Goal: Feedback & Contribution: Leave review/rating

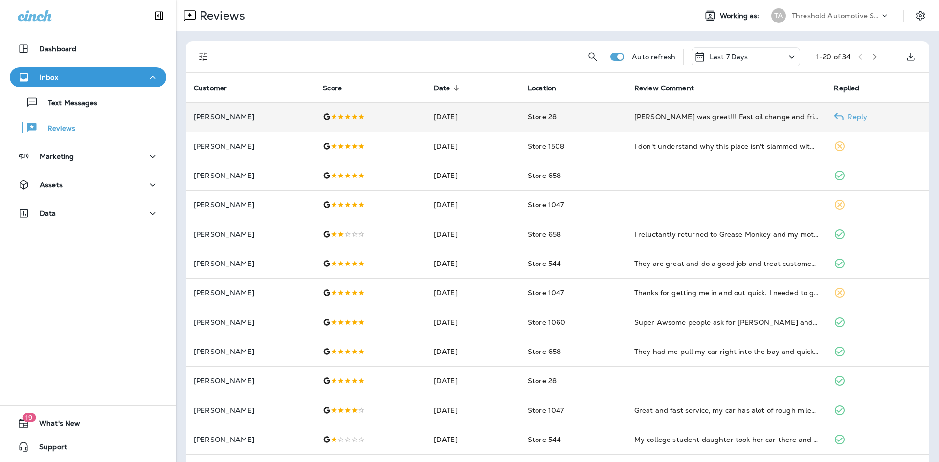
click at [754, 119] on div "[PERSON_NAME] was great!!! Fast oil change and friendly service!" at bounding box center [726, 117] width 184 height 10
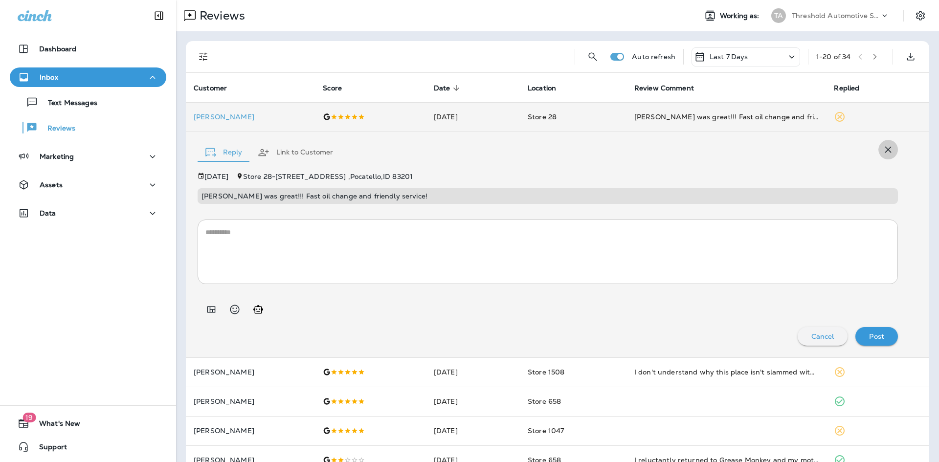
click at [885, 148] on icon "button" at bounding box center [888, 150] width 6 height 6
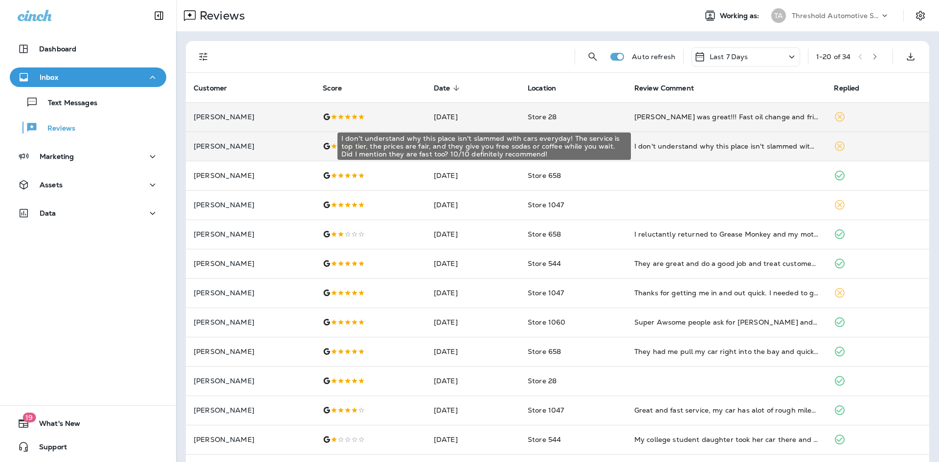
click at [770, 149] on div "I don't understand why this place isn't slammed with cars everyday! The service…" at bounding box center [726, 146] width 184 height 10
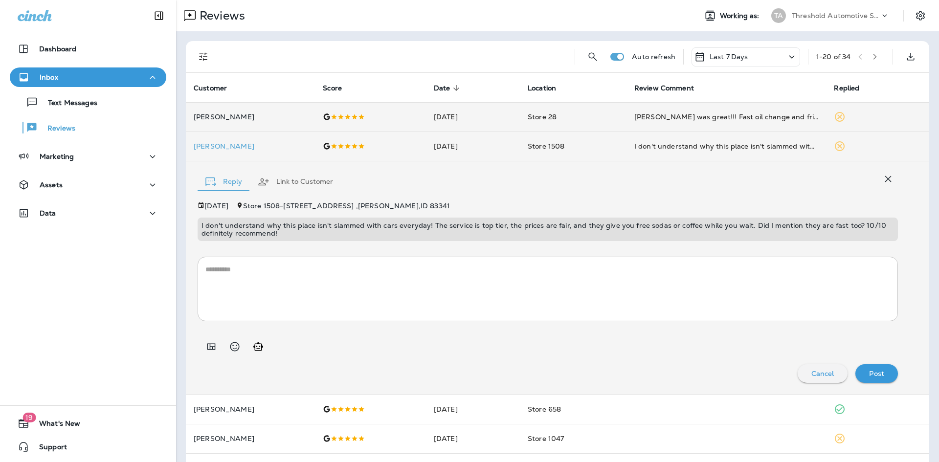
click at [884, 182] on icon "button" at bounding box center [888, 179] width 12 height 12
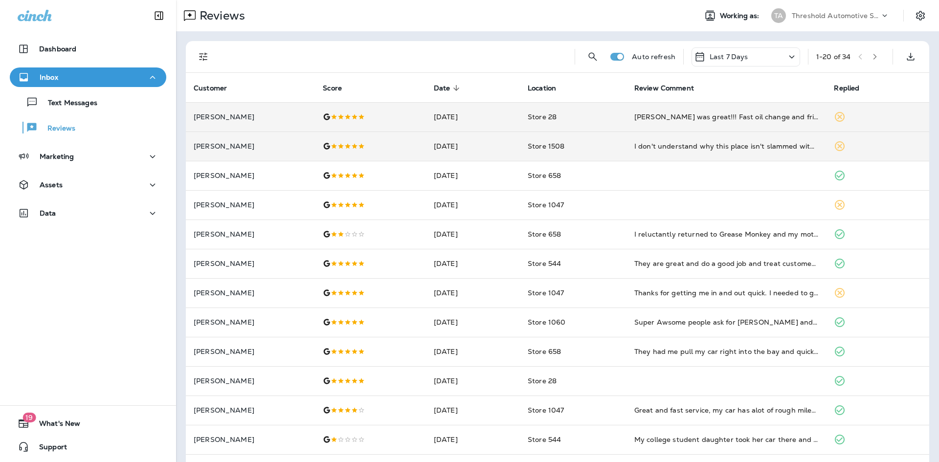
click at [471, 57] on div at bounding box center [394, 56] width 346 height 31
click at [60, 90] on div "Text Messages Reviews" at bounding box center [88, 112] width 156 height 51
click at [80, 94] on button "Text Messages" at bounding box center [88, 102] width 156 height 21
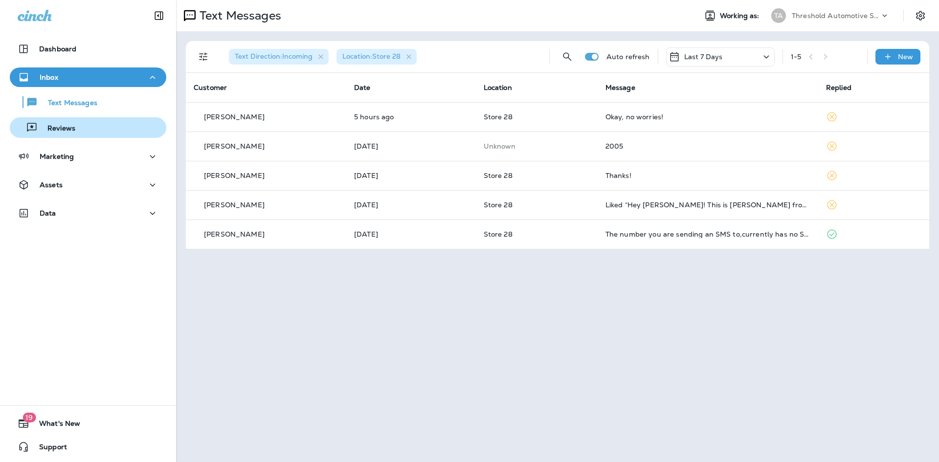
click at [88, 136] on button "Reviews" at bounding box center [88, 127] width 156 height 21
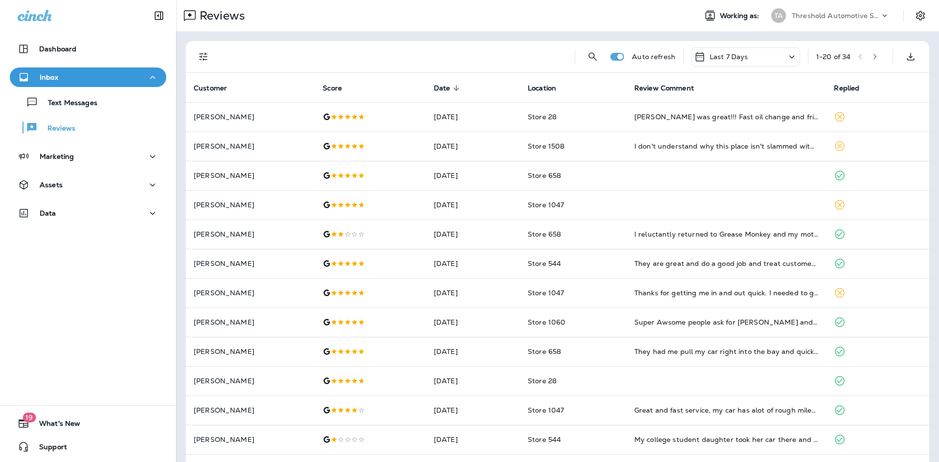
click at [194, 54] on button "Filters" at bounding box center [204, 57] width 20 height 20
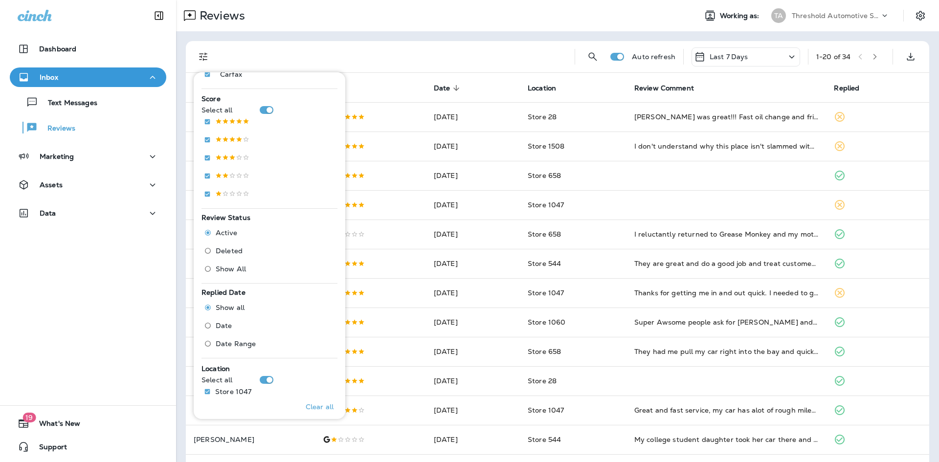
scroll to position [268, 0]
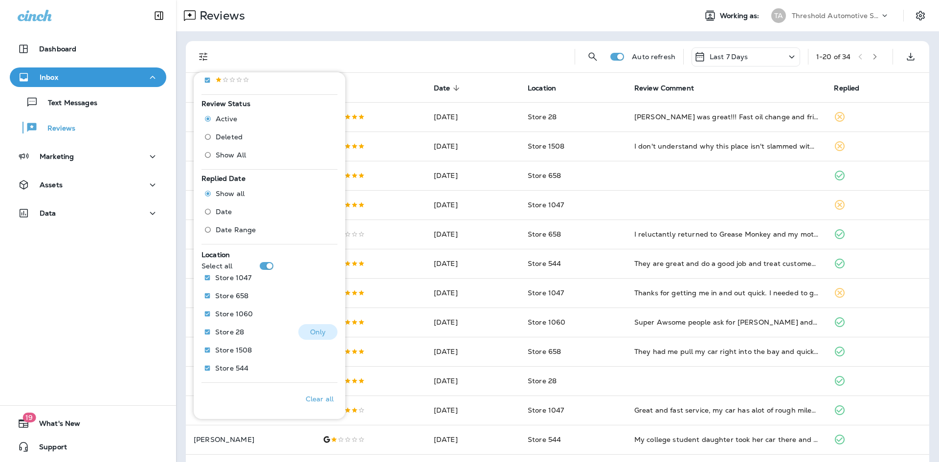
click at [303, 333] on button "Only" at bounding box center [317, 332] width 39 height 16
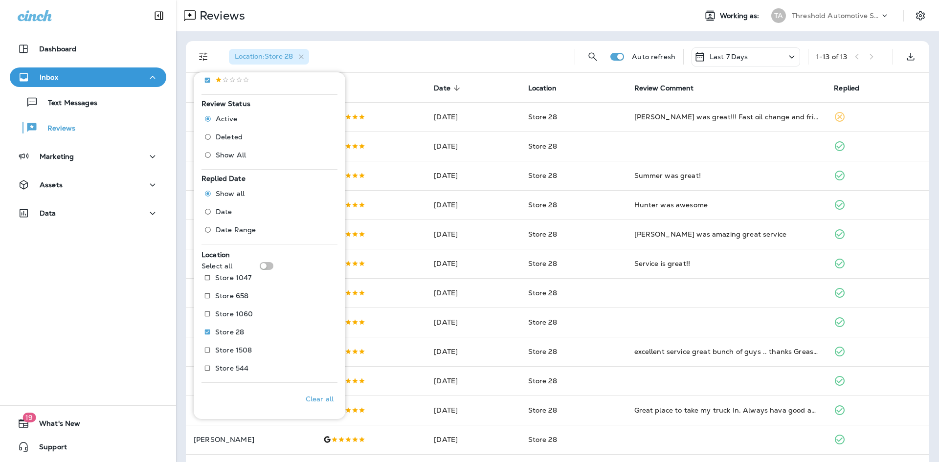
click at [506, 67] on div "Location : Store 28" at bounding box center [394, 56] width 346 height 31
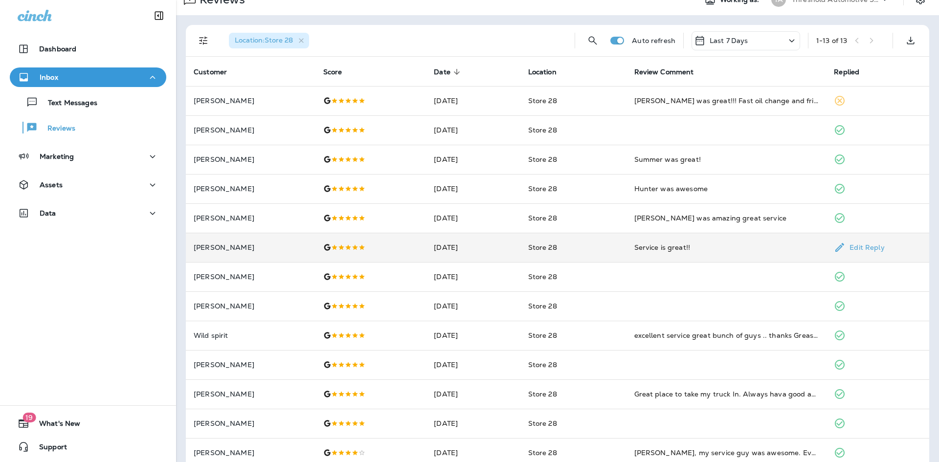
scroll to position [32, 0]
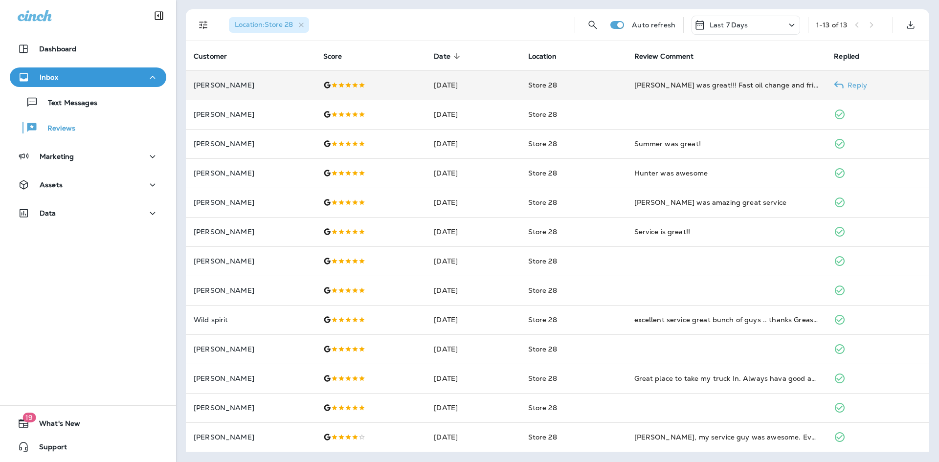
click at [588, 78] on td "Store 28" at bounding box center [573, 84] width 106 height 29
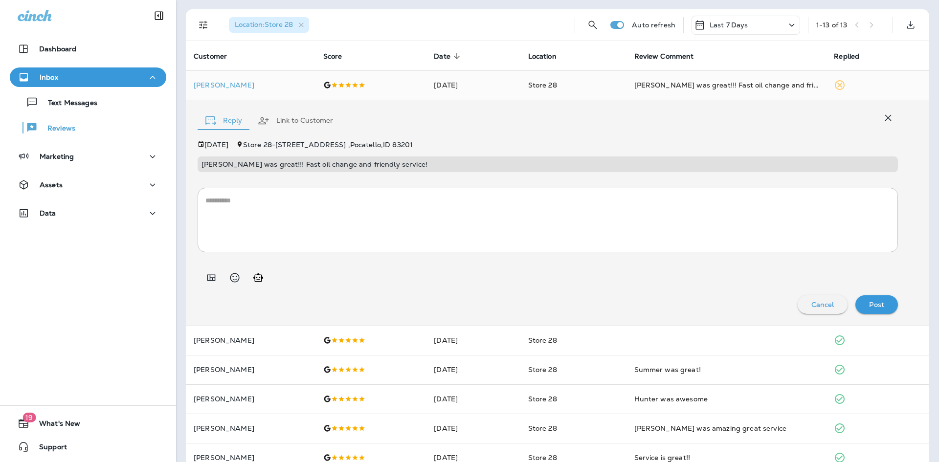
click at [419, 212] on textarea at bounding box center [547, 220] width 684 height 49
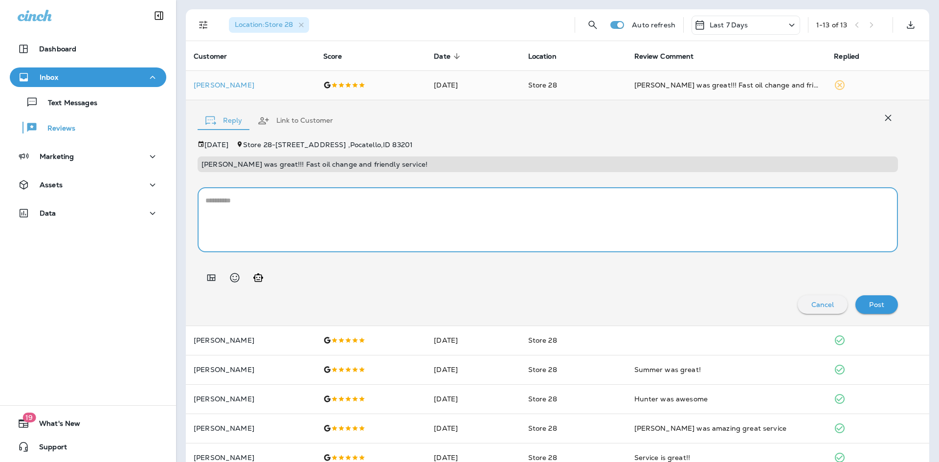
click at [264, 281] on button "Generate AI response" at bounding box center [258, 278] width 20 height 20
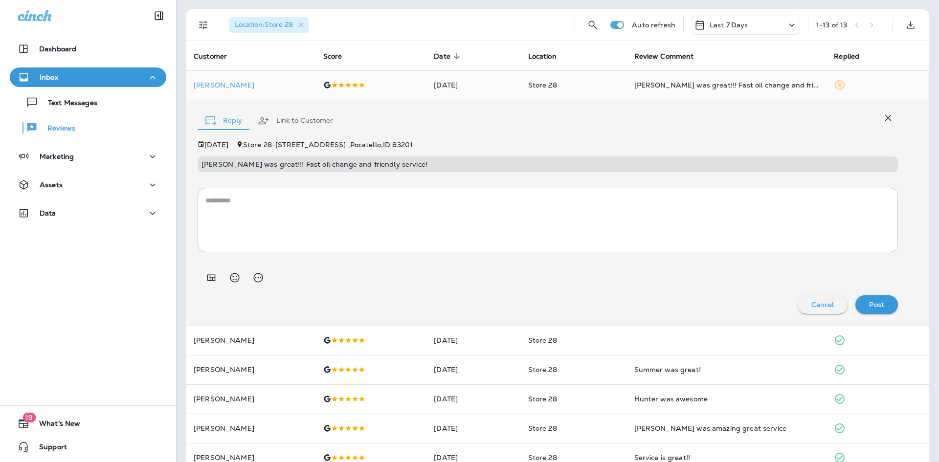
type textarea "**********"
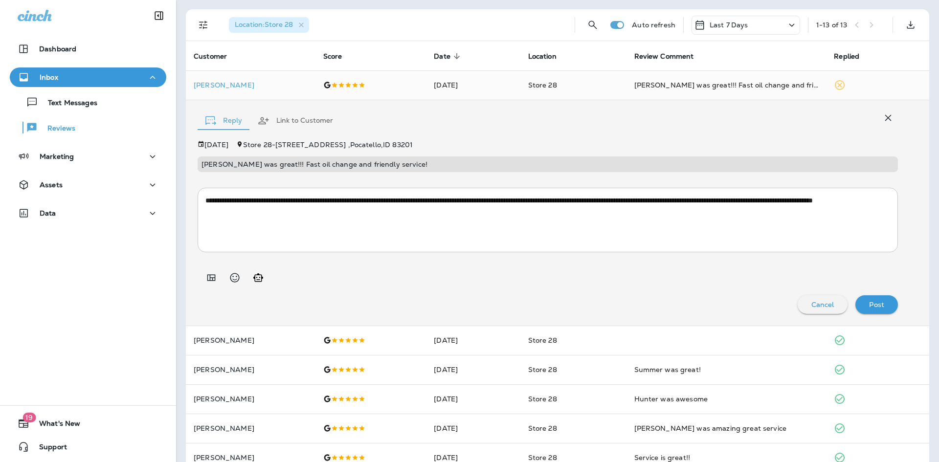
click at [880, 295] on button "Post" at bounding box center [876, 304] width 43 height 19
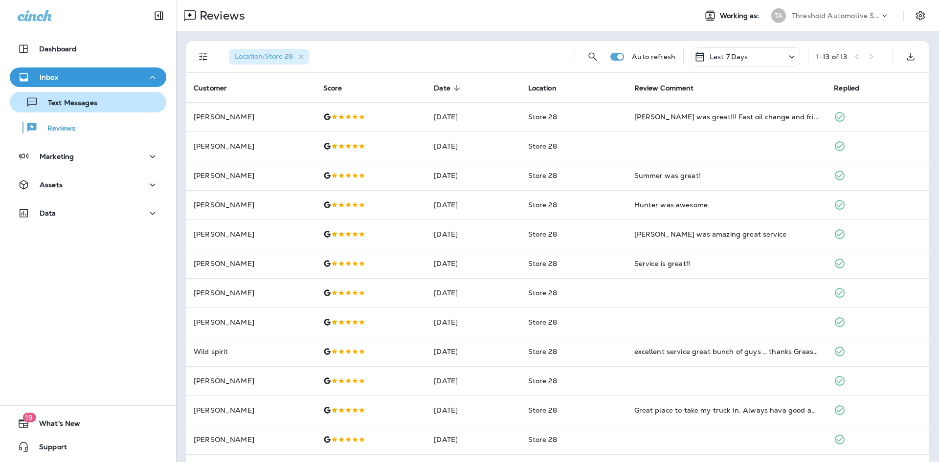
click at [121, 110] on button "Text Messages" at bounding box center [88, 102] width 156 height 21
